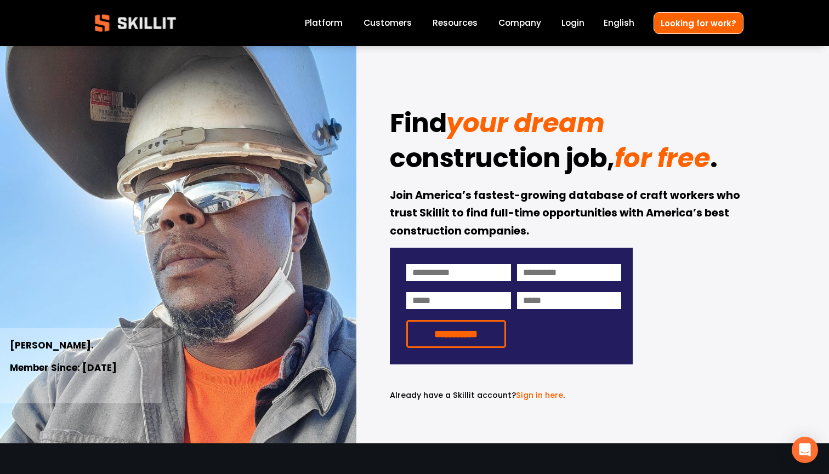
click at [339, 23] on link "Platform" at bounding box center [324, 23] width 38 height 15
click at [394, 26] on link "Customers" at bounding box center [388, 23] width 48 height 15
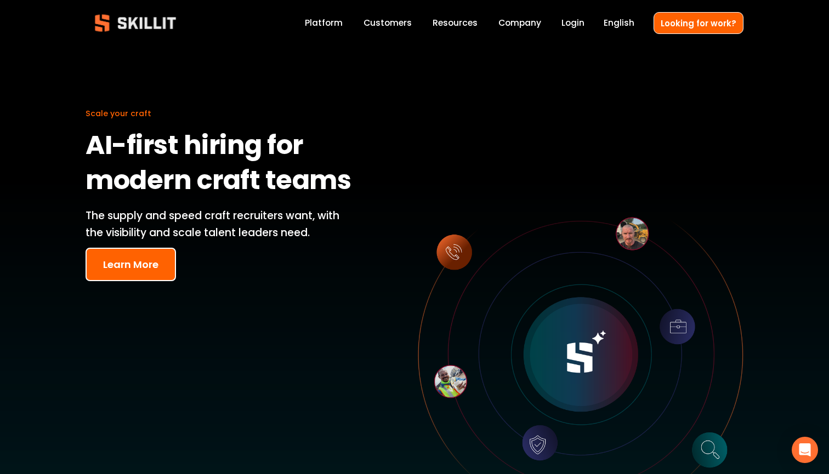
scroll to position [-1, 0]
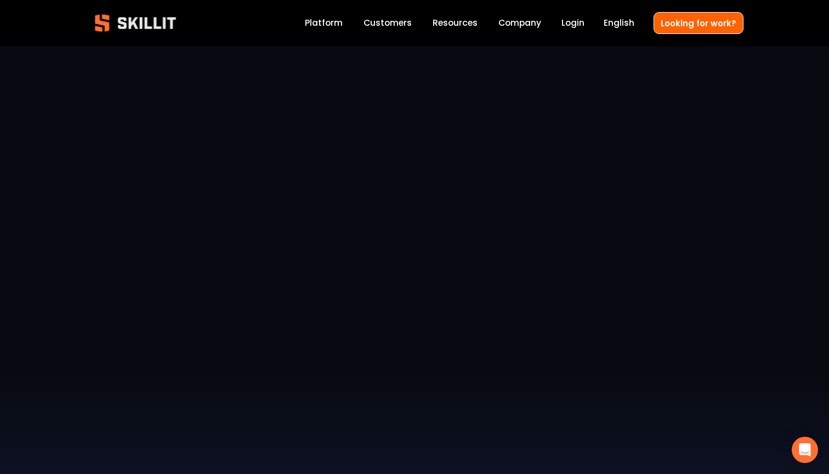
click at [332, 30] on link "Platform" at bounding box center [324, 23] width 38 height 15
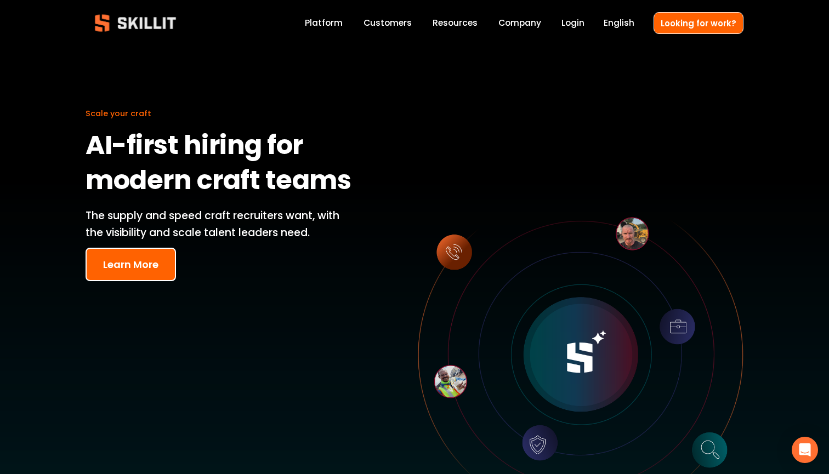
click at [146, 29] on img at bounding box center [136, 23] width 100 height 33
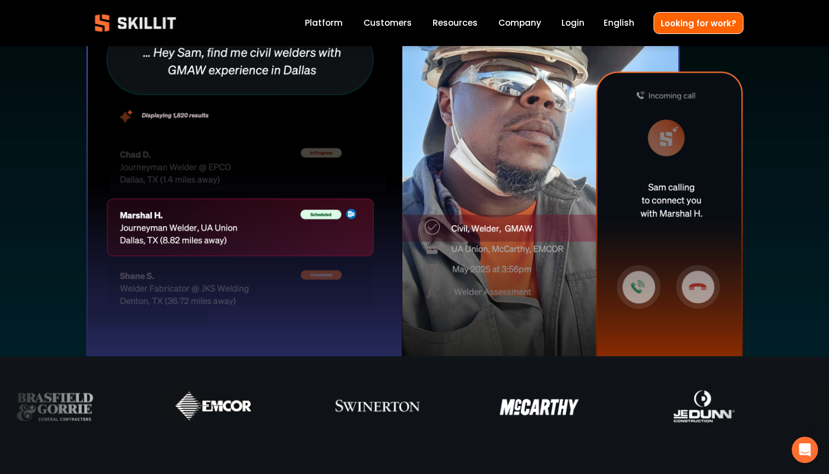
scroll to position [376, 0]
